Goal: Task Accomplishment & Management: Manage account settings

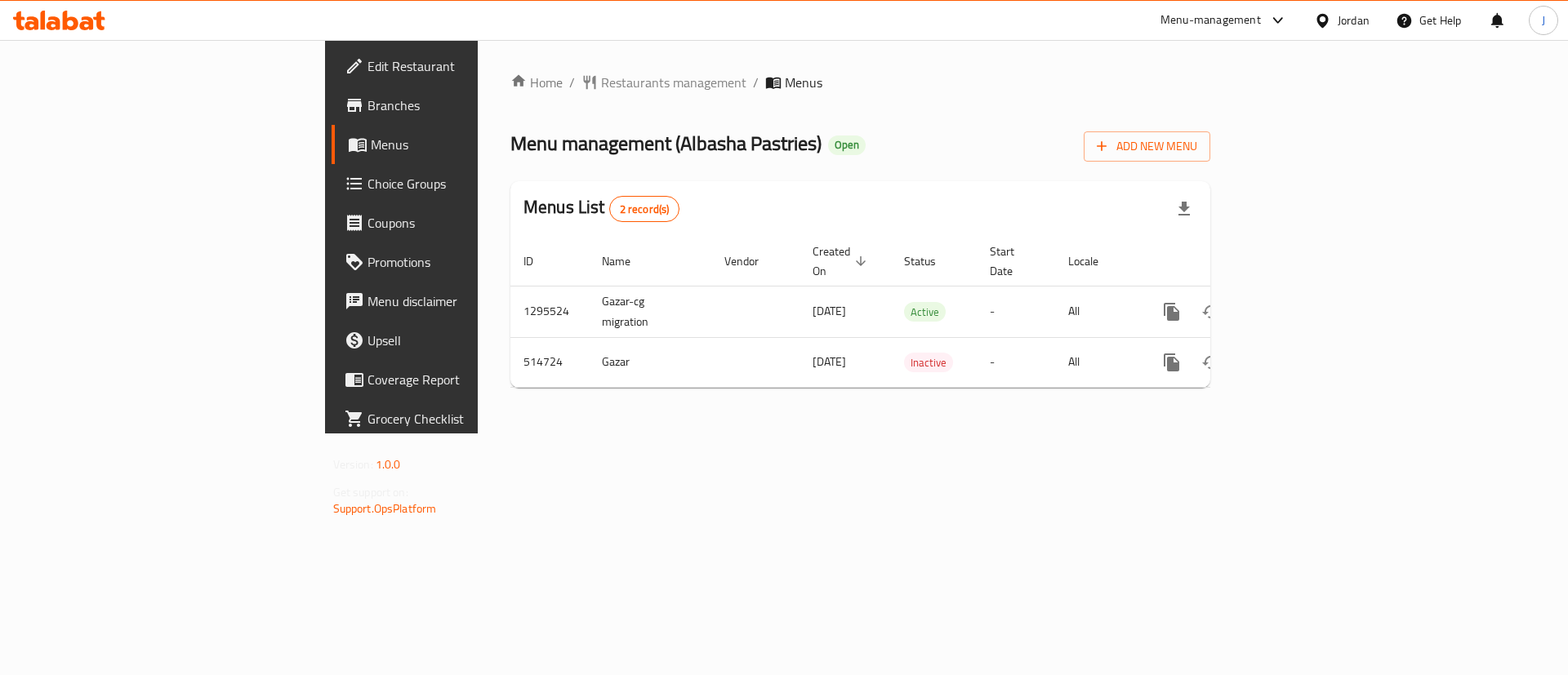
click at [367, 102] on span "Branches" at bounding box center [470, 105] width 207 height 19
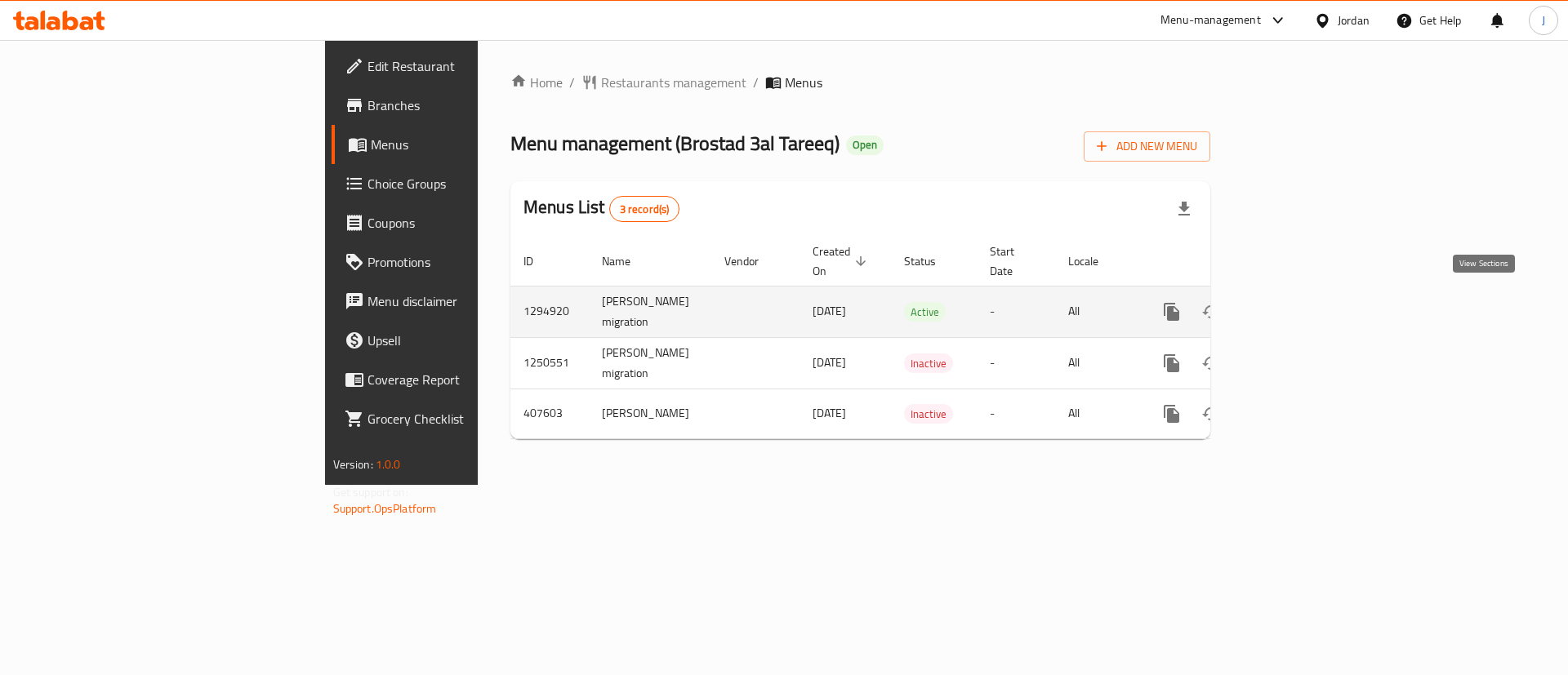
click at [1309, 312] on link "enhanced table" at bounding box center [1290, 312] width 39 height 39
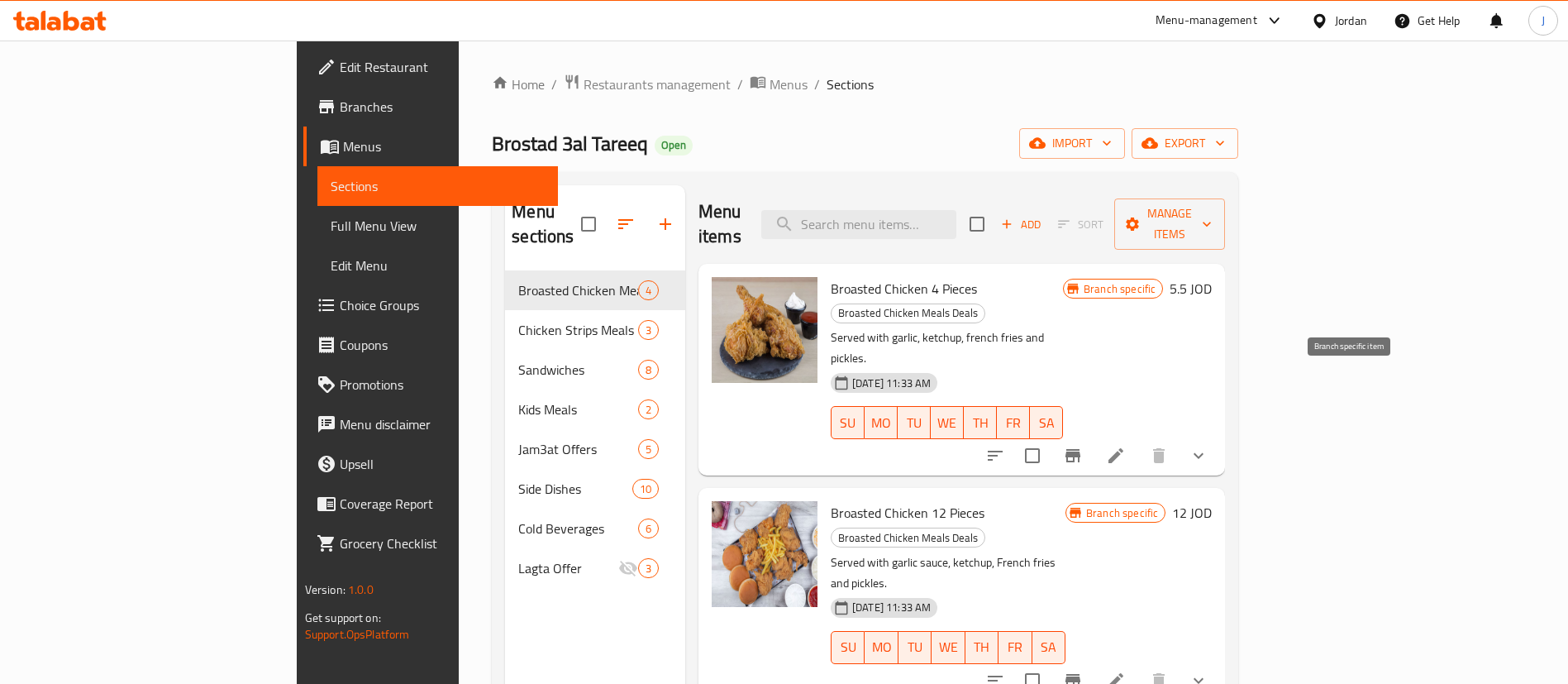
click at [1083, 446] on icon "Branch-specific-item" at bounding box center [1072, 456] width 20 height 20
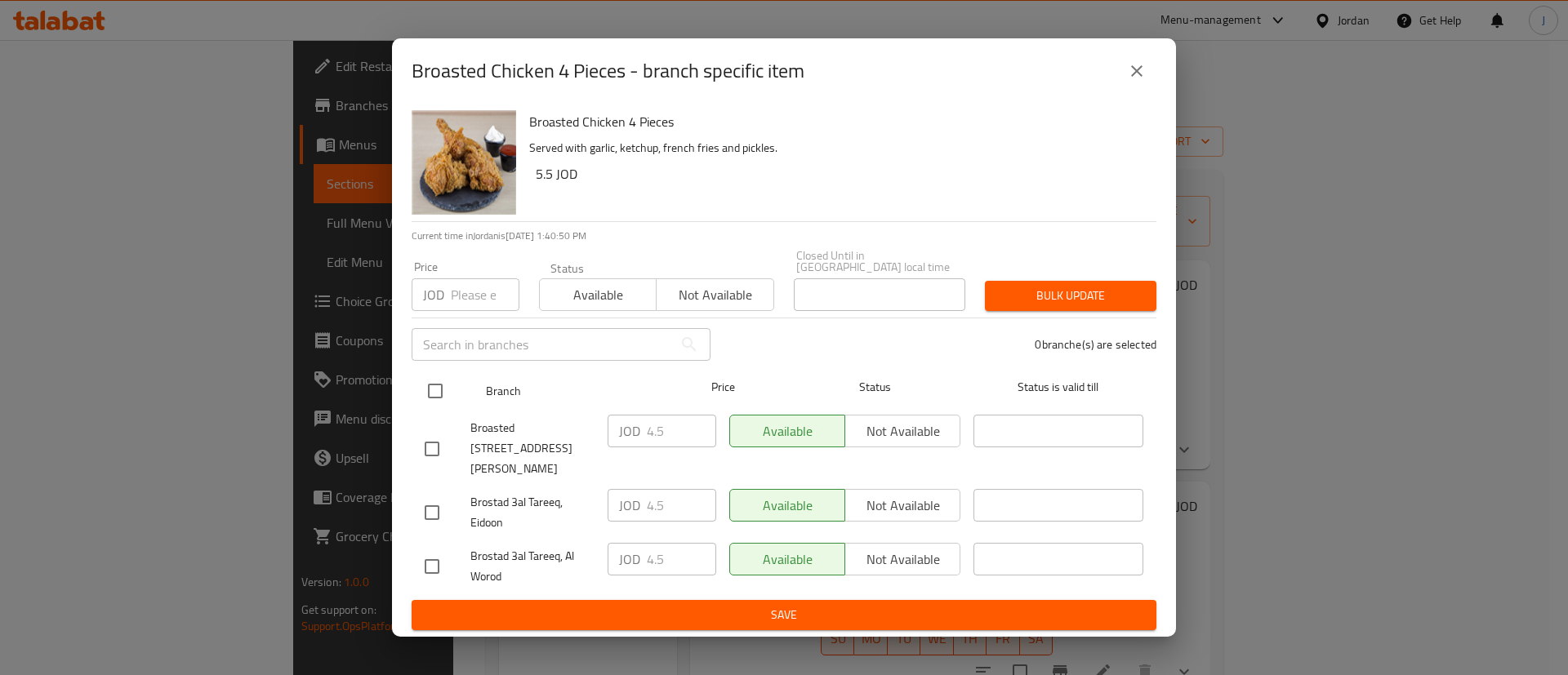
click at [439, 397] on input "checkbox" at bounding box center [435, 390] width 34 height 34
checkbox input "true"
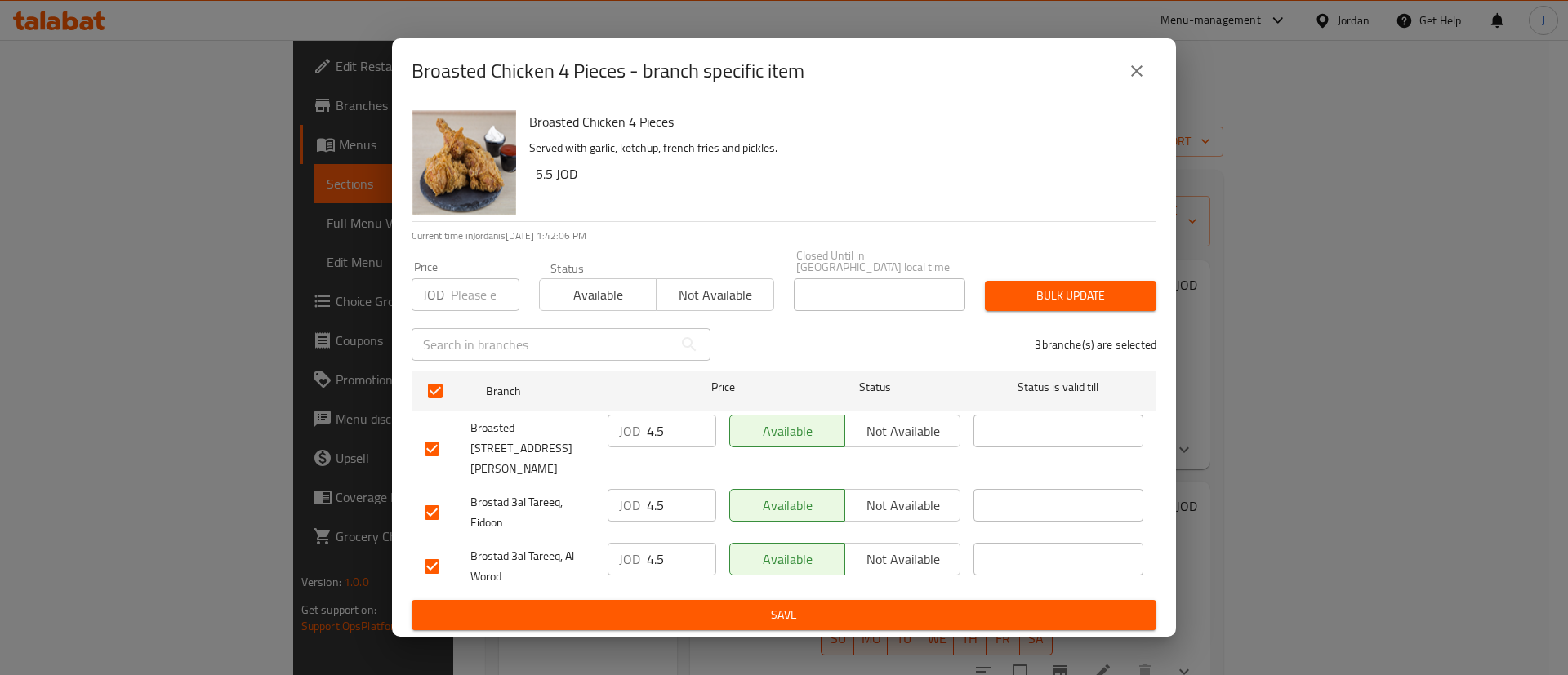
click at [469, 306] on input "number" at bounding box center [485, 294] width 69 height 32
drag, startPoint x: 679, startPoint y: 437, endPoint x: 571, endPoint y: 461, distance: 110.6
click at [571, 461] on div "Broasted 3al Tareeq, Al Durra Circle JOD 4.5 ​ Available Not available ​" at bounding box center [784, 448] width 732 height 81
drag, startPoint x: 674, startPoint y: 434, endPoint x: 549, endPoint y: 442, distance: 125.3
click at [549, 442] on div "Broasted 3al Tareeq, Al Durra Circle JOD 5.85 ​ Available Not available ​" at bounding box center [784, 448] width 732 height 81
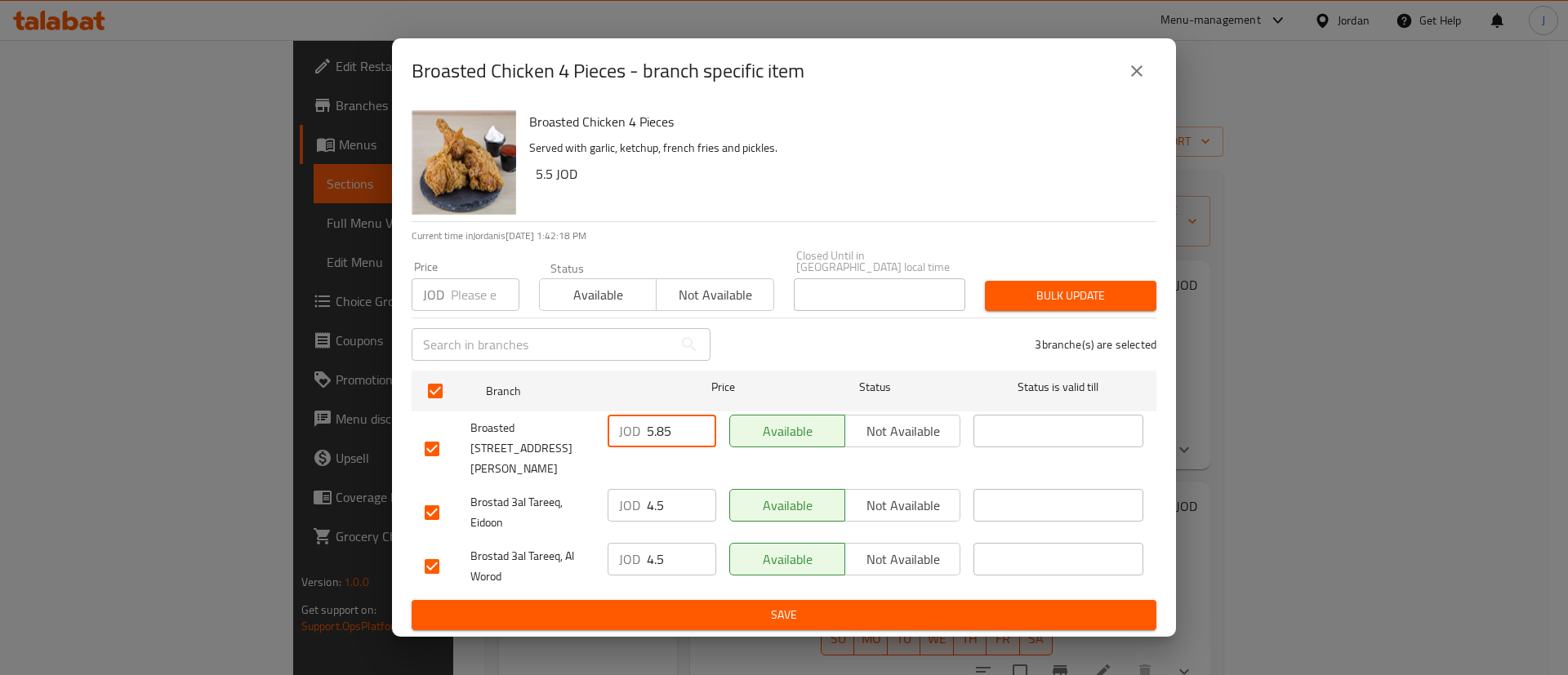
type input "5.85"
drag, startPoint x: 666, startPoint y: 492, endPoint x: 577, endPoint y: 492, distance: 89.0
click at [578, 492] on div "Brostad 3al Tareeq, Eidoon JOD 4.5 ​ Available Not available ​" at bounding box center [784, 512] width 732 height 60
paste input "5.8"
type input "5.85"
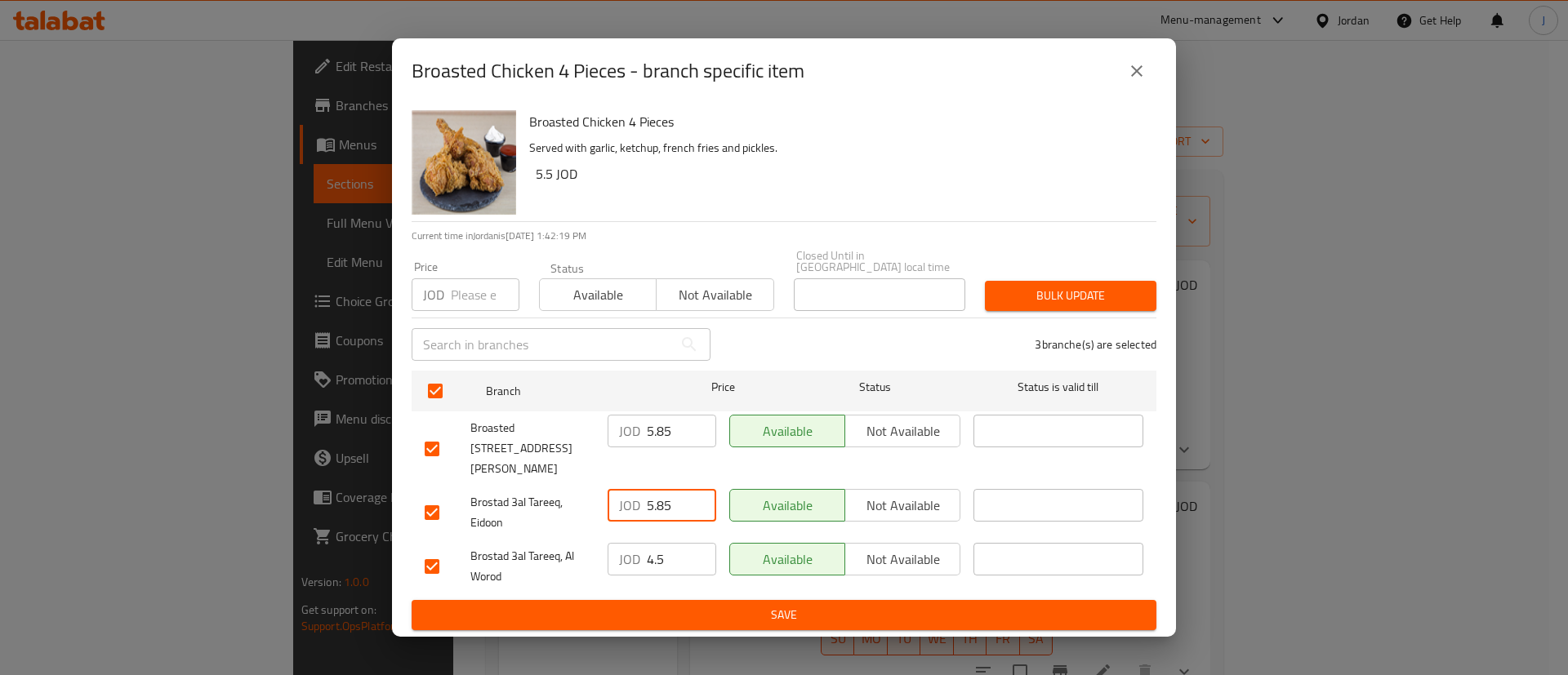
click at [673, 556] on input "4.5" at bounding box center [681, 558] width 70 height 32
drag, startPoint x: 559, startPoint y: 555, endPoint x: 427, endPoint y: 565, distance: 132.4
click at [392, 561] on div "Broasted Chicken 4 Pieces Served with garlic, ketchup, french fries and pickles…" at bounding box center [784, 370] width 784 height 533
paste input "5.8"
type input "5.85"
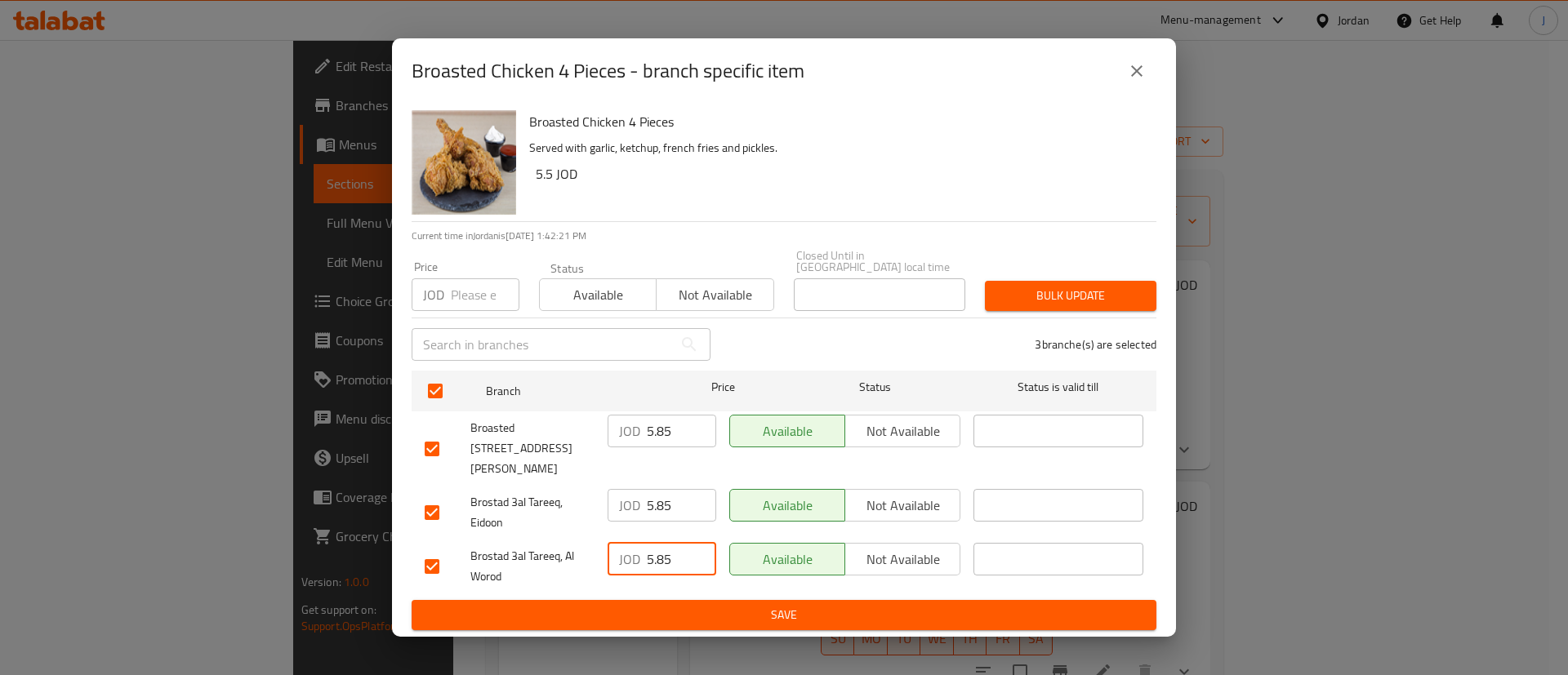
click at [627, 607] on span "Save" at bounding box center [784, 615] width 719 height 20
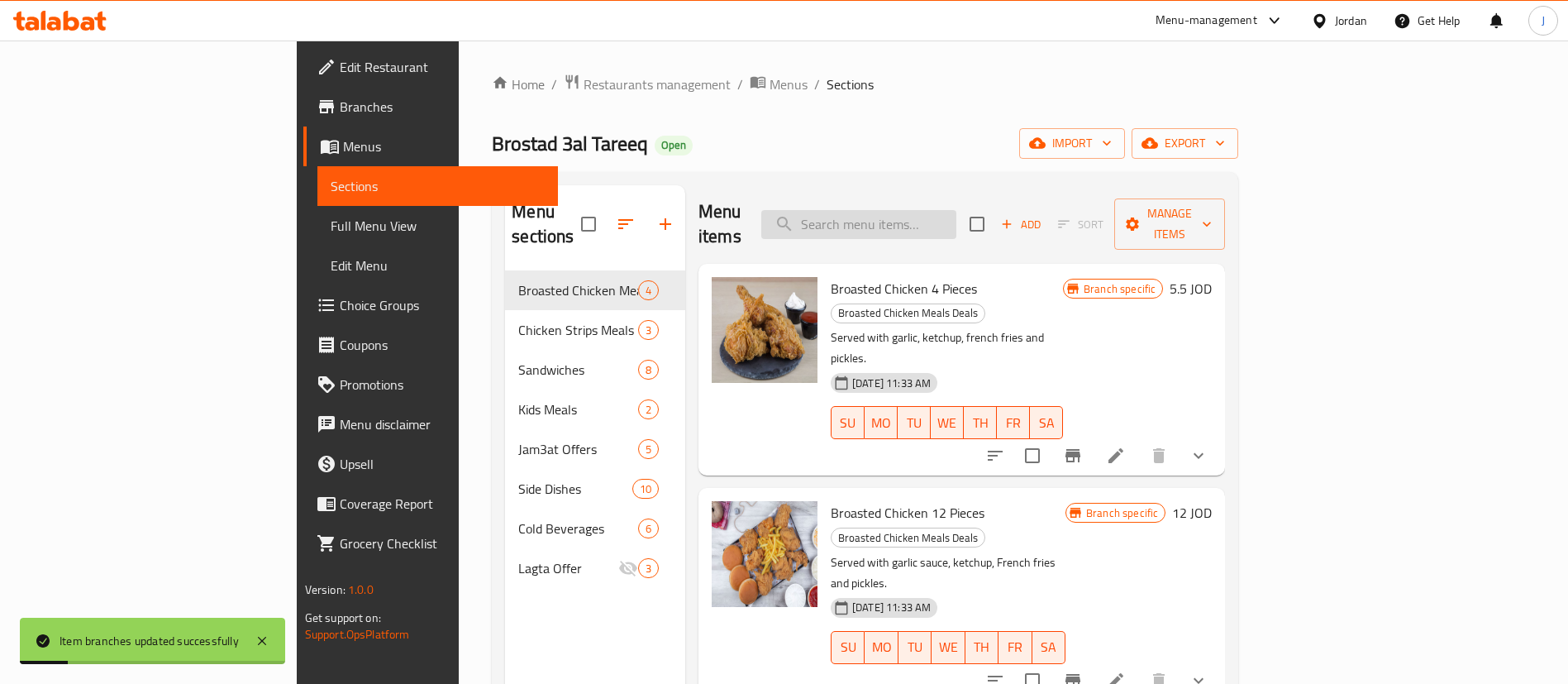
click at [957, 211] on input "search" at bounding box center [859, 225] width 195 height 29
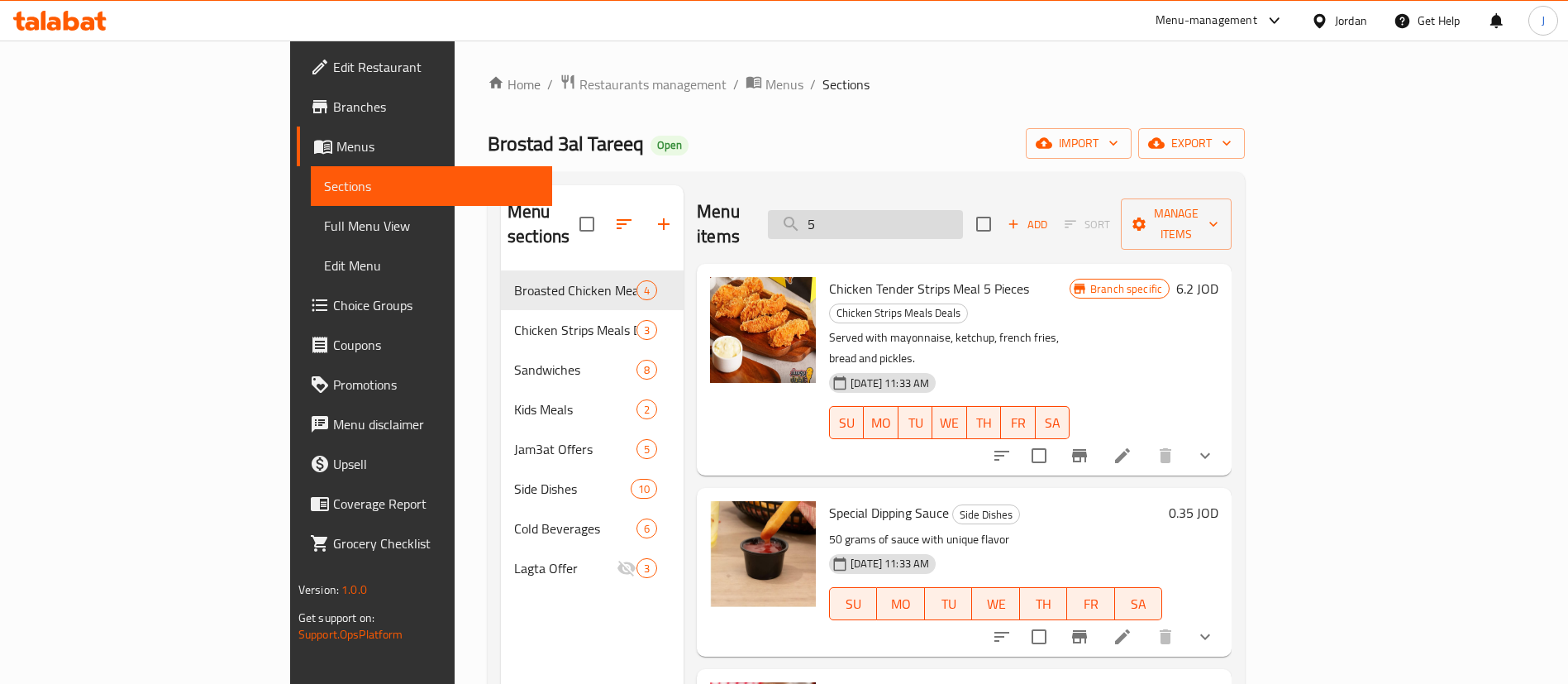
click at [931, 210] on input "5" at bounding box center [866, 225] width 195 height 29
paste input "Chicken Tender Strips Meal 5 Pieces"
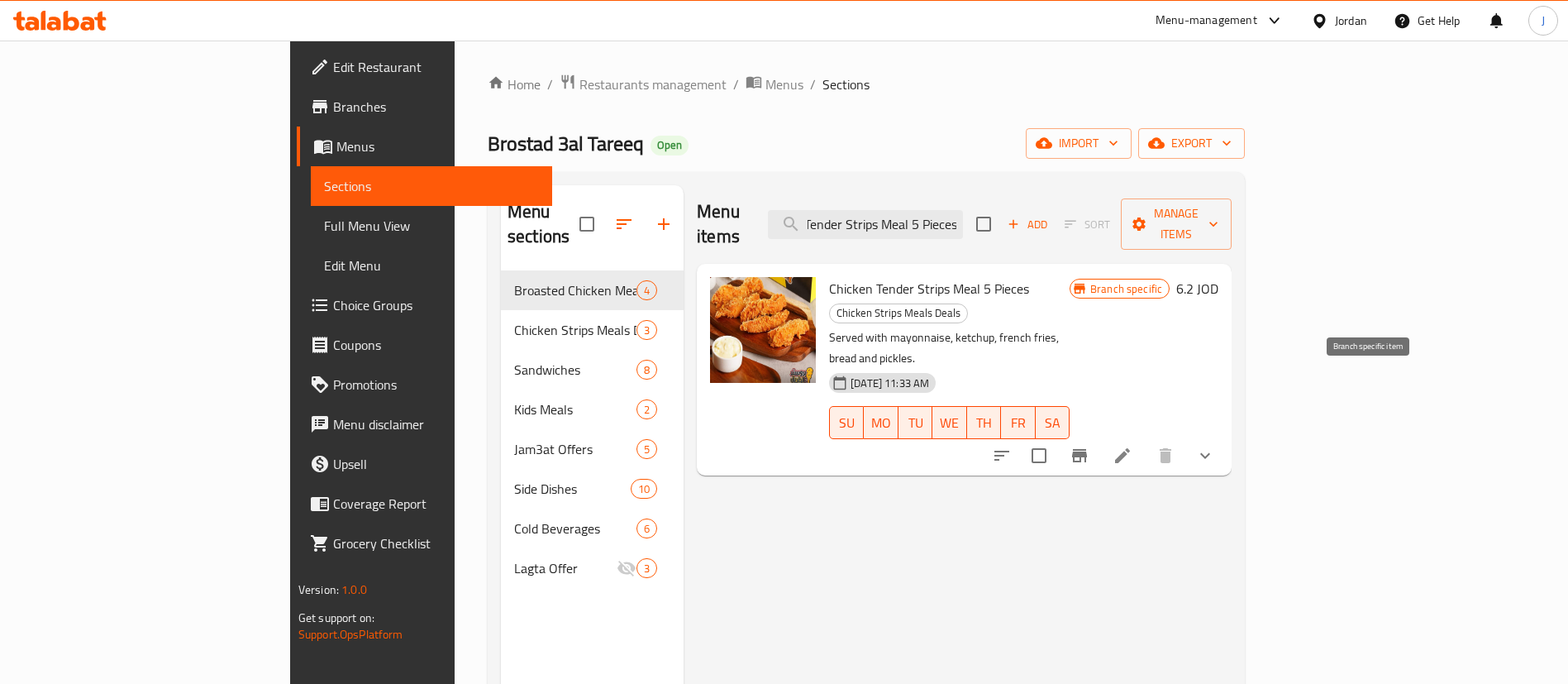
type input "Chicken Tender Strips Meal 5 Pieces"
click at [1087, 449] on icon "Branch-specific-item" at bounding box center [1080, 456] width 15 height 13
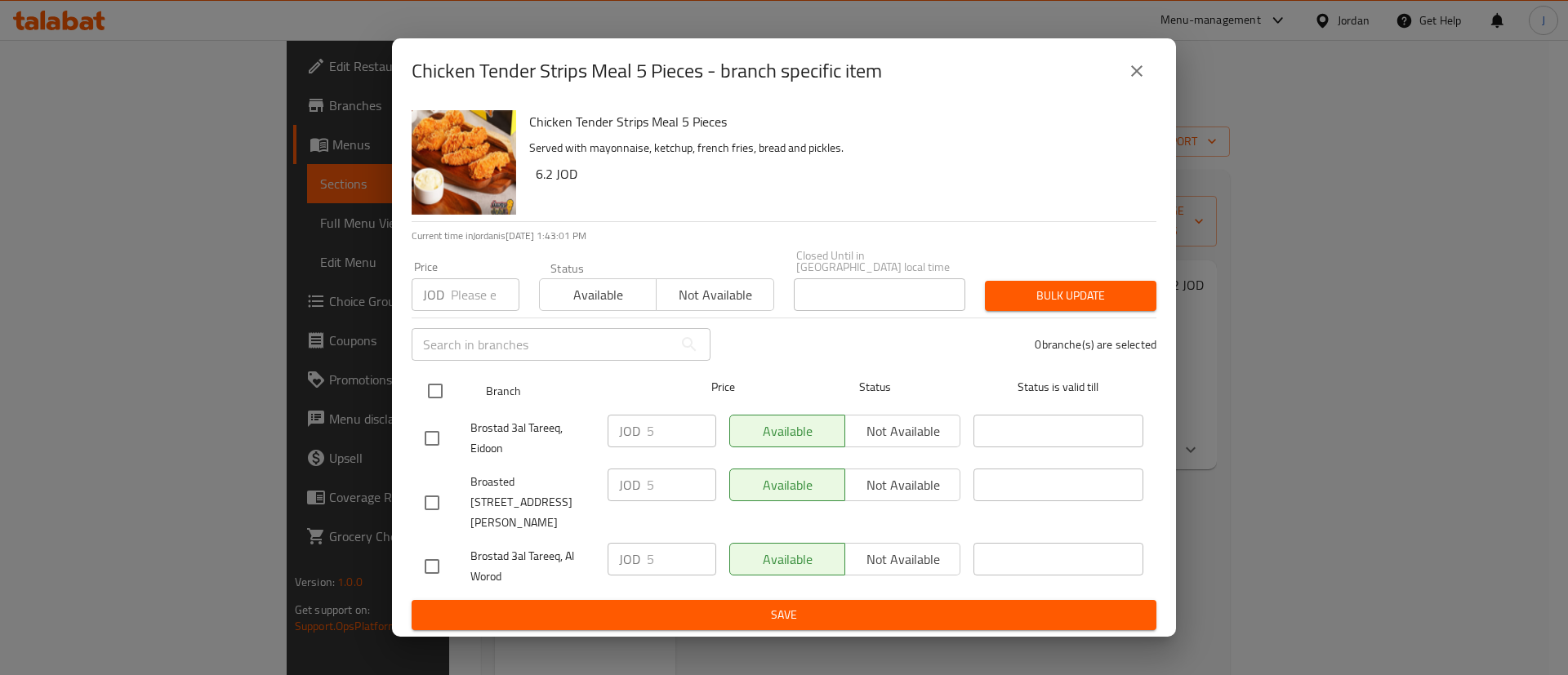
click at [442, 406] on input "checkbox" at bounding box center [435, 390] width 34 height 34
checkbox input "true"
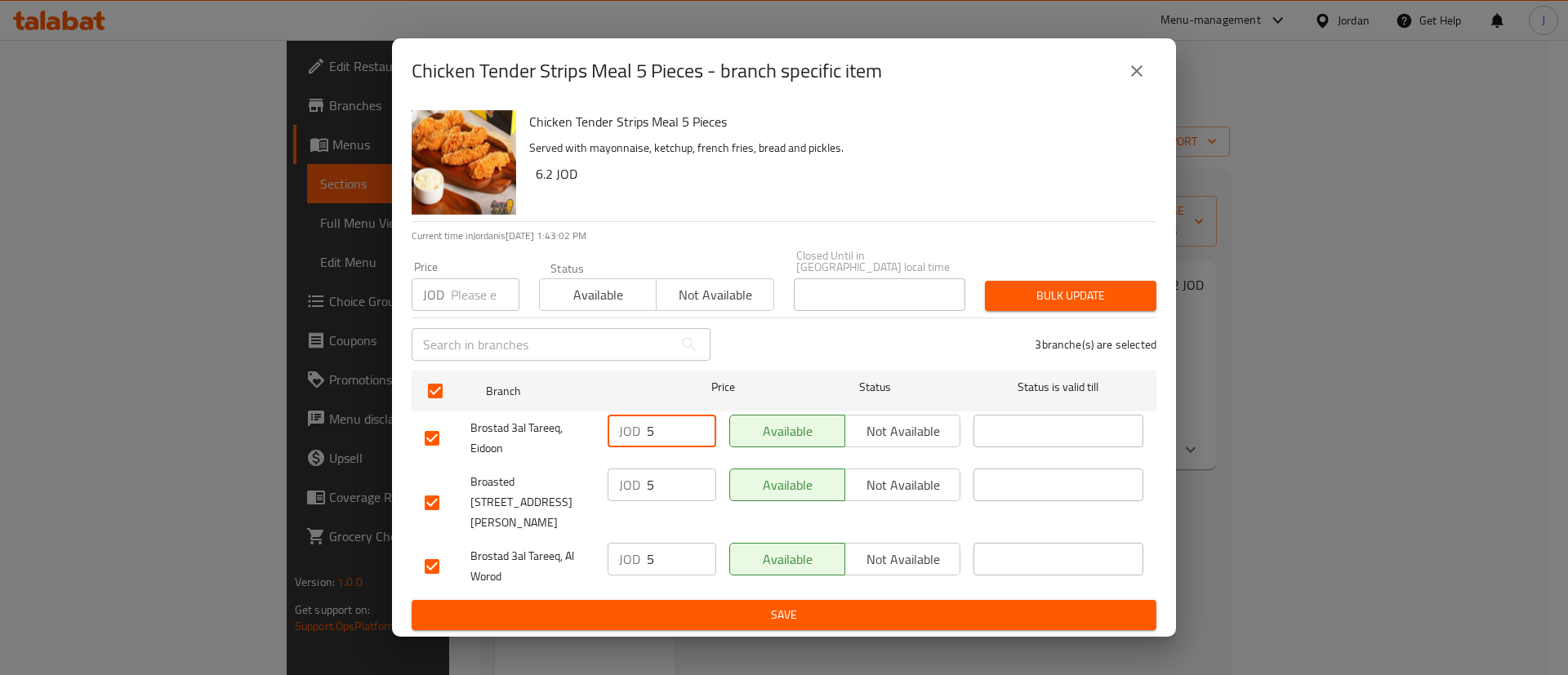
drag, startPoint x: 659, startPoint y: 447, endPoint x: 529, endPoint y: 473, distance: 132.6
click at [532, 473] on ul "Branch Price Status Status is valid till Brostad 3al Tareeq, Eidoon JOD 5 ​ Ava…" at bounding box center [784, 482] width 745 height 236
type input "6.5"
drag, startPoint x: 671, startPoint y: 493, endPoint x: 244, endPoint y: 535, distance: 429.1
click at [243, 535] on div "Chicken Tender Strips Meal 5 Pieces - branch specific item Chicken Tender Strip…" at bounding box center [784, 338] width 1568 height 675
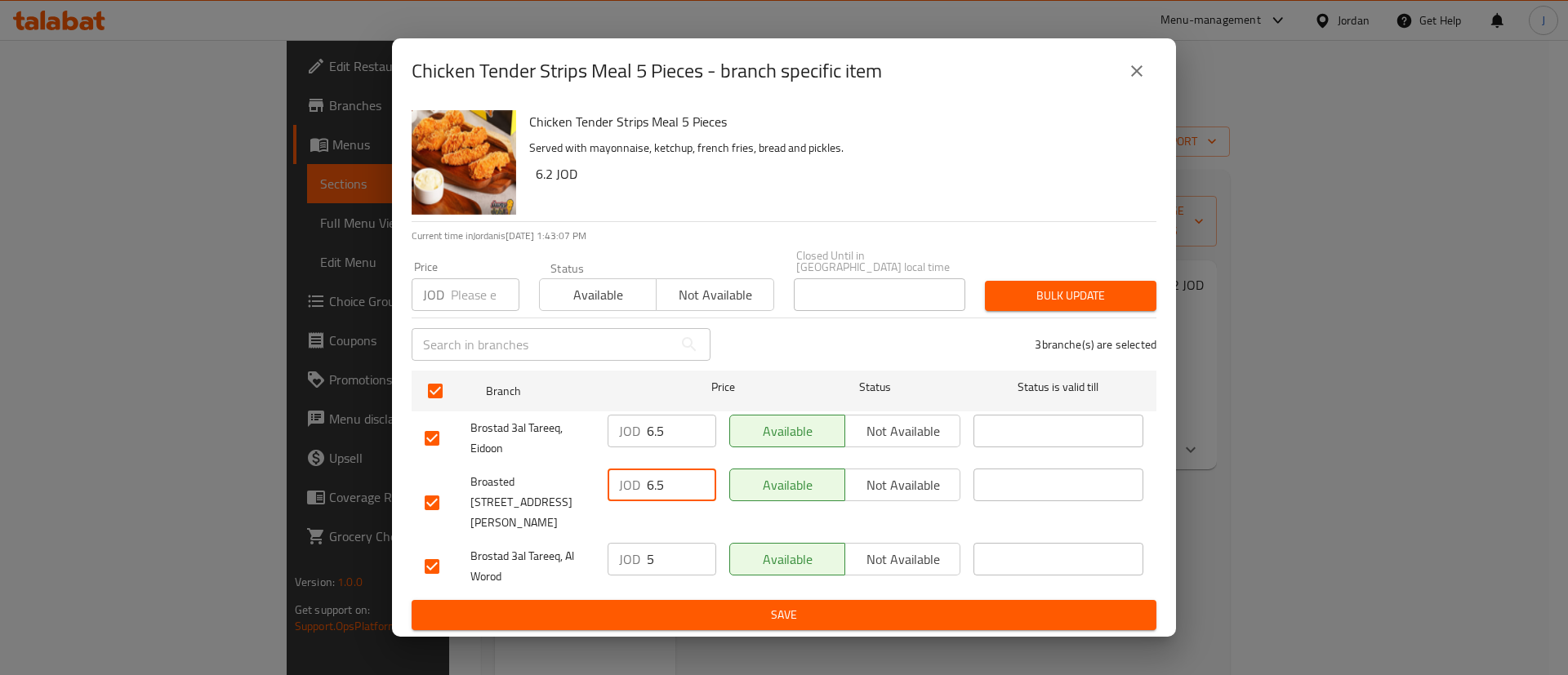
type input "6.5"
drag, startPoint x: 519, startPoint y: 545, endPoint x: 18, endPoint y: 563, distance: 501.3
click at [10, 568] on div "Chicken Tender Strips Meal 5 Pieces - branch specific item Chicken Tender Strip…" at bounding box center [784, 338] width 1568 height 675
type input "6.5"
click at [533, 605] on span "Save" at bounding box center [784, 615] width 719 height 20
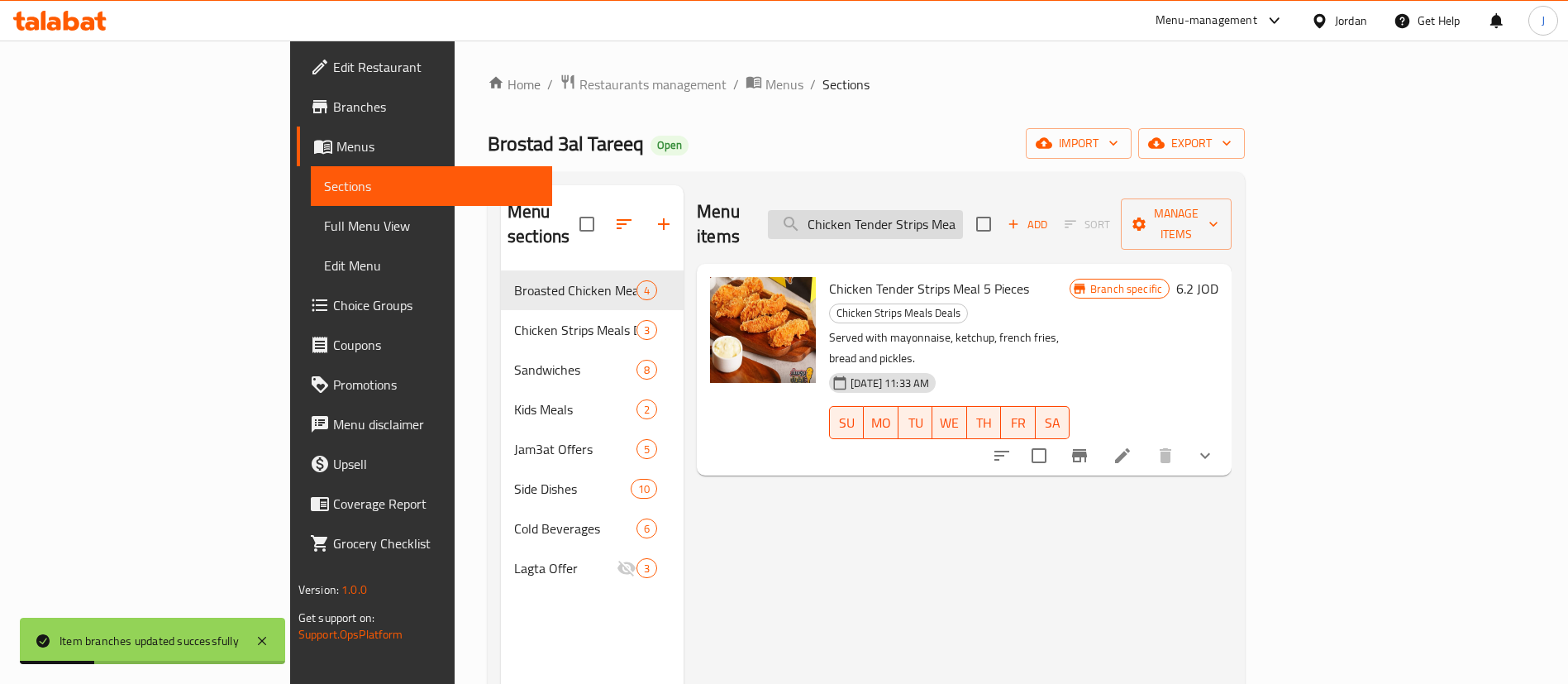
click at [963, 214] on input "Chicken Tender Strips Meal 5 Pieces" at bounding box center [866, 225] width 195 height 29
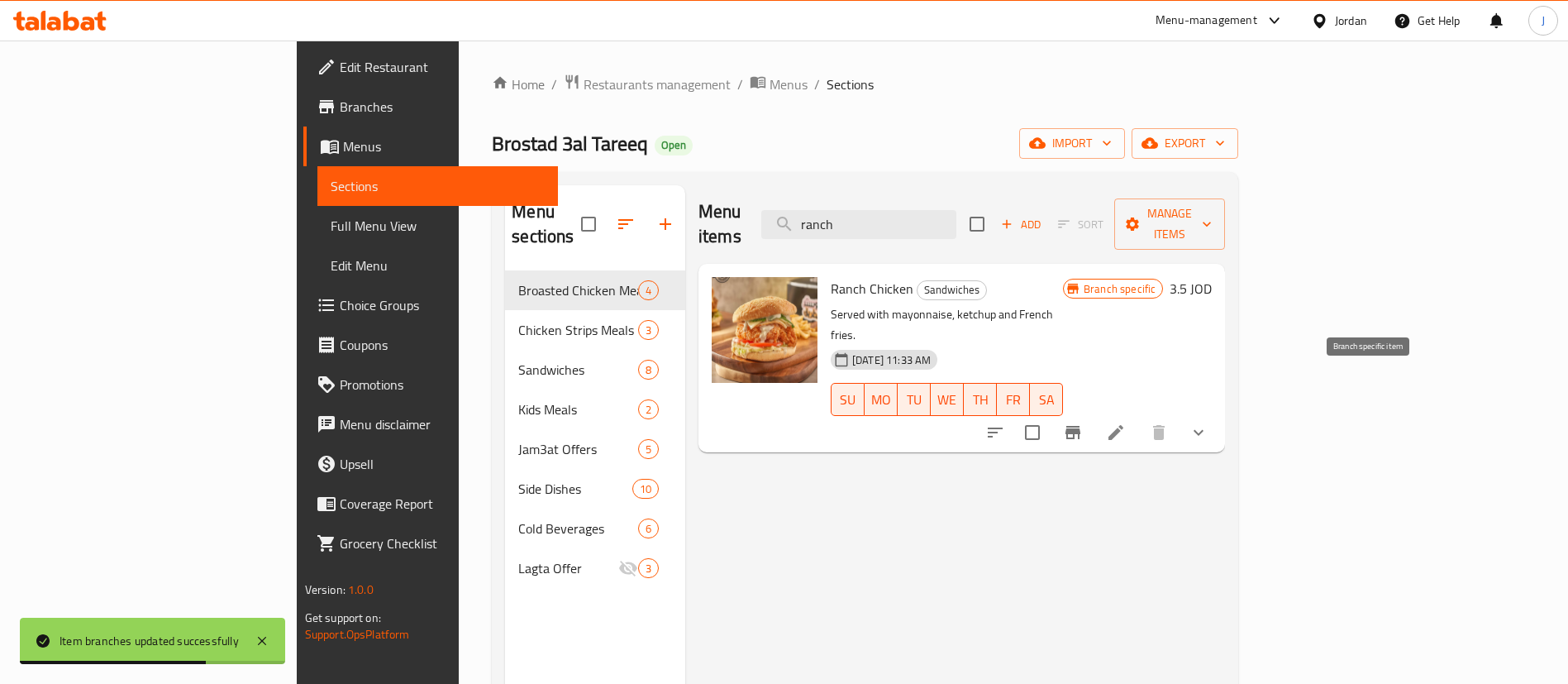
type input "ranch"
click at [1081, 426] on icon "Branch-specific-item" at bounding box center [1073, 432] width 15 height 13
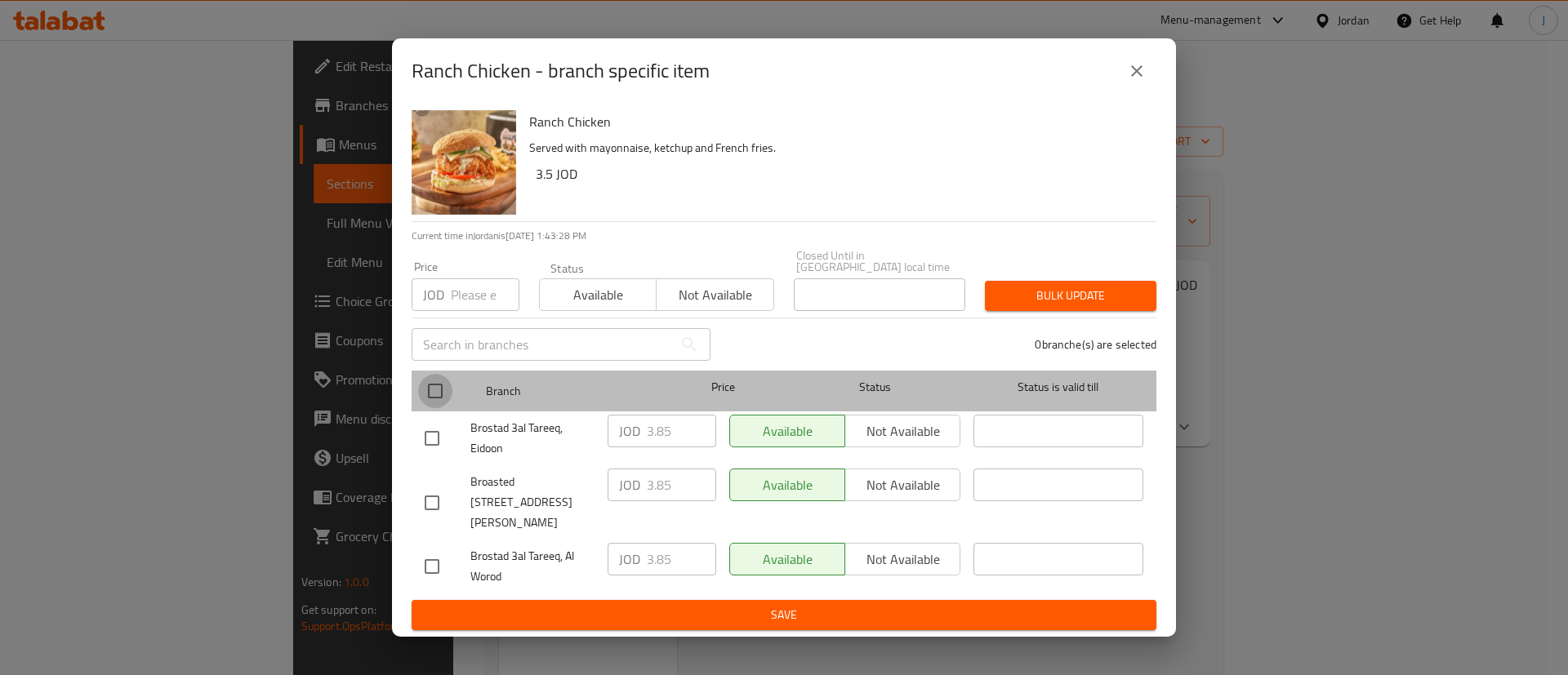
click at [442, 396] on input "checkbox" at bounding box center [435, 390] width 34 height 34
checkbox input "true"
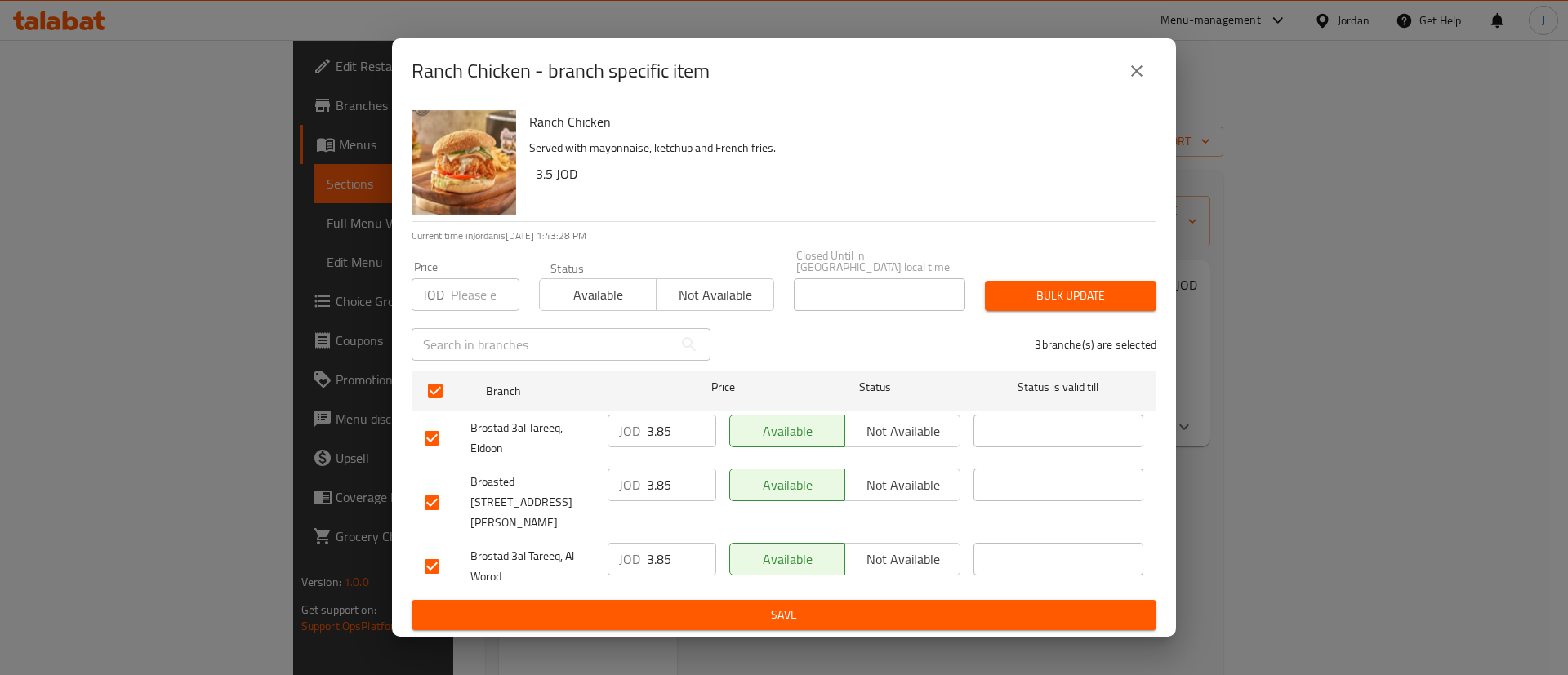
drag, startPoint x: 673, startPoint y: 442, endPoint x: 552, endPoint y: 454, distance: 121.6
click at [552, 454] on div "Brostad 3al Tareeq, Eidoon JOD 3.85 ​ Available Not available ​" at bounding box center [784, 438] width 732 height 60
type input "5"
drag, startPoint x: 686, startPoint y: 496, endPoint x: 551, endPoint y: 497, distance: 135.0
click at [551, 497] on div "Broasted 3al Tareeq, Al Durra Circle JOD 3.85 ​ Available Not available ​" at bounding box center [784, 502] width 732 height 81
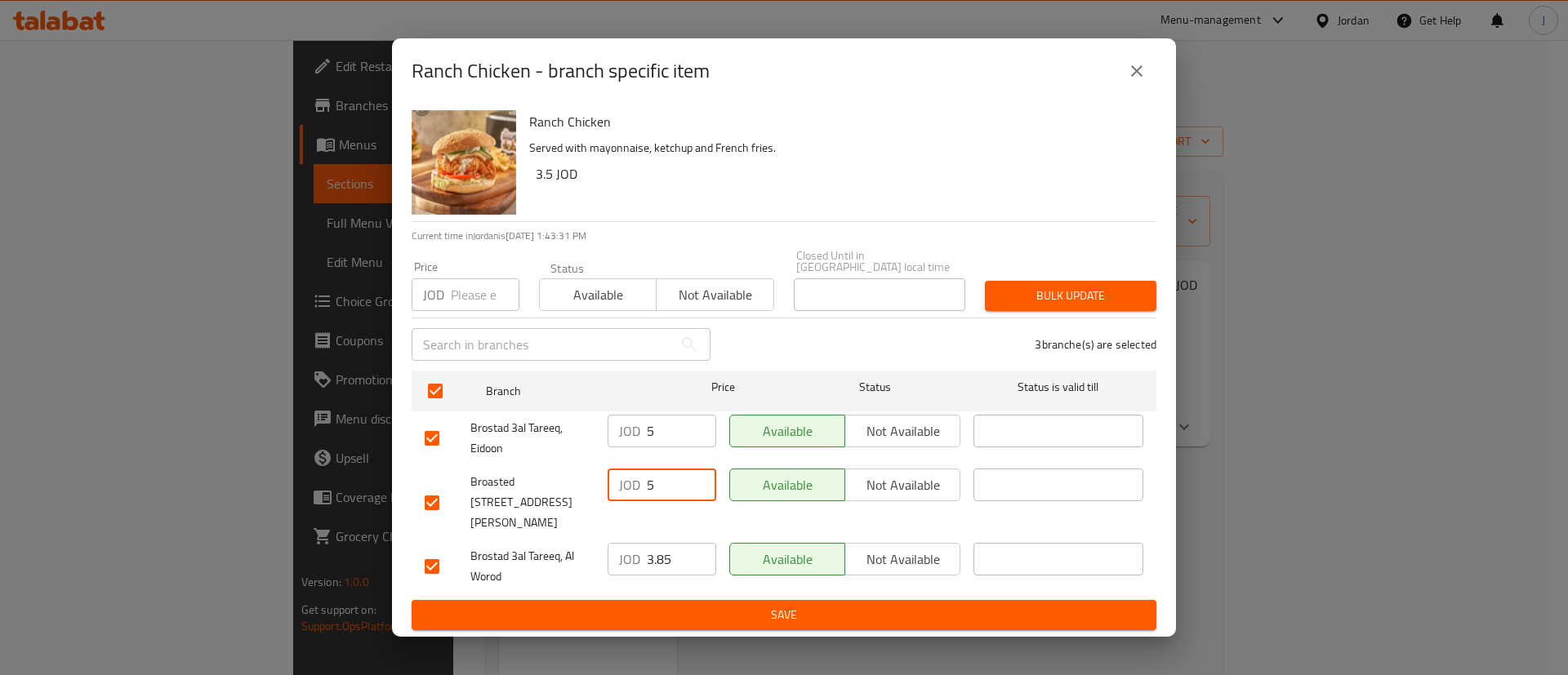
type input "5"
drag, startPoint x: 678, startPoint y: 543, endPoint x: 430, endPoint y: 542, distance: 248.0
click at [447, 542] on div "Brostad 3al Tareeq, Al Worod JOD 3.85 ​ Available Not available ​" at bounding box center [784, 566] width 732 height 60
type input "5"
click at [823, 605] on span "Save" at bounding box center [784, 615] width 719 height 20
